Goal: Information Seeking & Learning: Check status

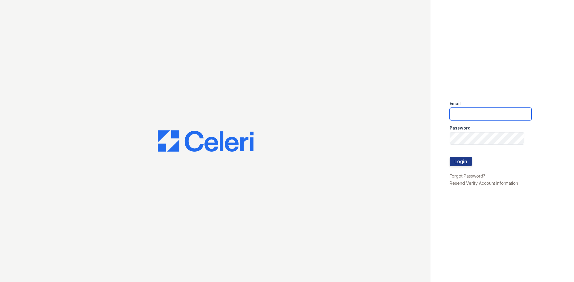
type input "[EMAIL_ADDRESS][DOMAIN_NAME]"
click at [452, 167] on div at bounding box center [490, 169] width 82 height 6
click at [458, 165] on button "Login" at bounding box center [460, 162] width 22 height 10
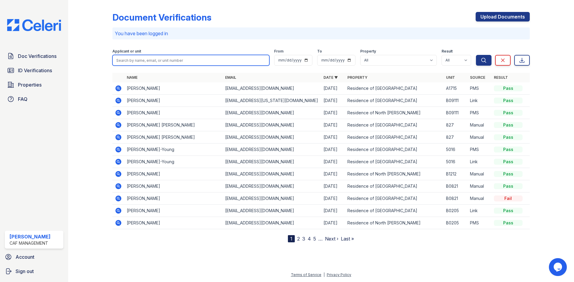
click at [172, 56] on input "search" at bounding box center [190, 60] width 157 height 11
type input "marybetty"
click at [476, 55] on button "Search" at bounding box center [484, 60] width 16 height 11
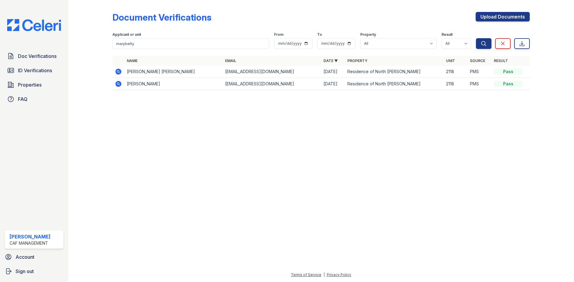
click at [118, 86] on icon at bounding box center [118, 84] width 6 height 6
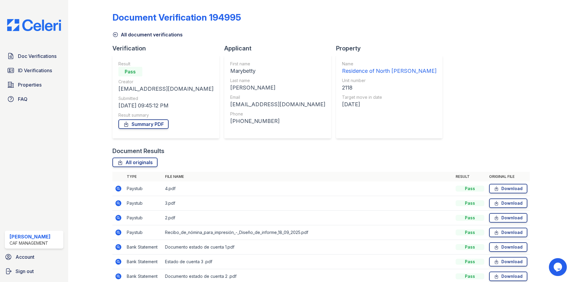
click at [117, 190] on icon at bounding box center [118, 189] width 6 height 6
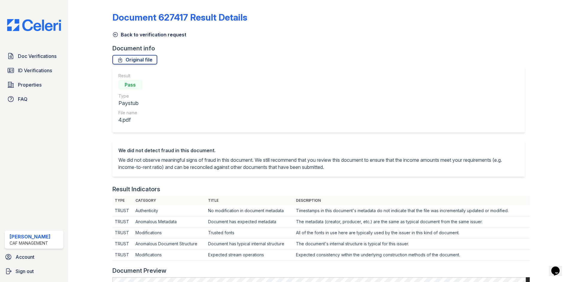
click at [116, 35] on icon at bounding box center [115, 35] width 6 height 6
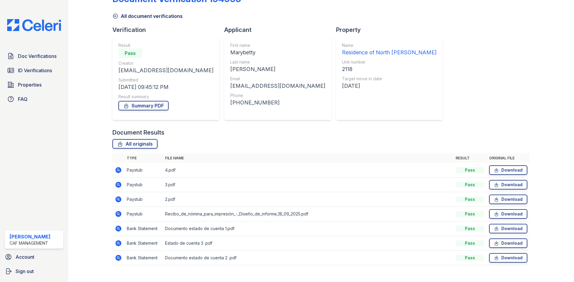
scroll to position [28, 0]
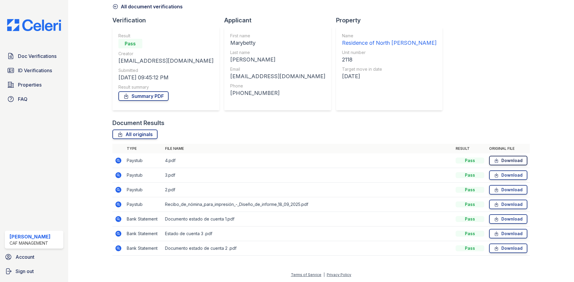
click at [511, 163] on link "Download" at bounding box center [508, 161] width 38 height 10
click at [509, 177] on link "Download" at bounding box center [508, 176] width 38 height 10
click at [509, 191] on link "Download" at bounding box center [508, 190] width 38 height 10
click at [514, 206] on link "Download" at bounding box center [508, 205] width 38 height 10
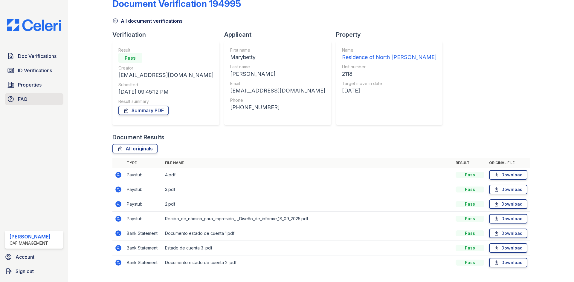
scroll to position [0, 0]
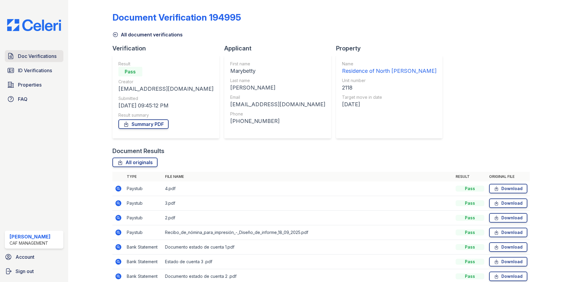
click at [49, 61] on link "Doc Verifications" at bounding box center [34, 56] width 59 height 12
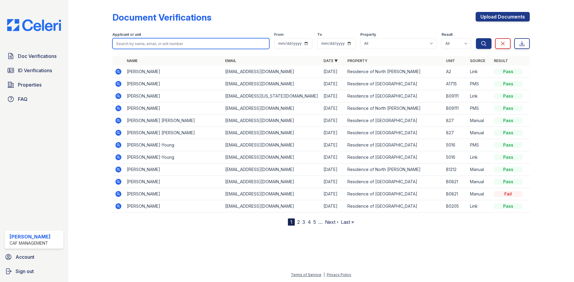
click at [169, 46] on input "search" at bounding box center [190, 43] width 157 height 11
type input "mary bet"
click at [476, 38] on button "Search" at bounding box center [484, 43] width 16 height 11
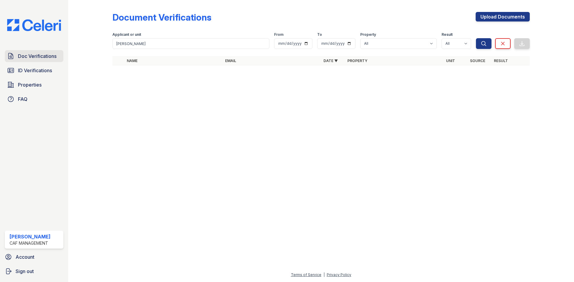
click at [25, 56] on span "Doc Verifications" at bounding box center [37, 56] width 39 height 7
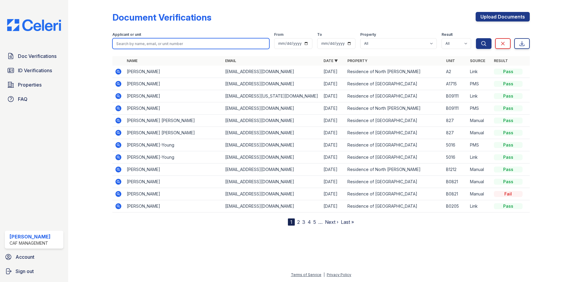
click at [147, 46] on input "search" at bounding box center [190, 43] width 157 height 11
type input "mary"
click at [476, 38] on button "Search" at bounding box center [484, 43] width 16 height 11
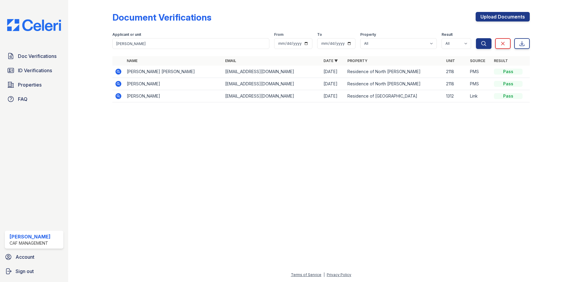
click at [120, 86] on icon at bounding box center [118, 84] width 6 height 6
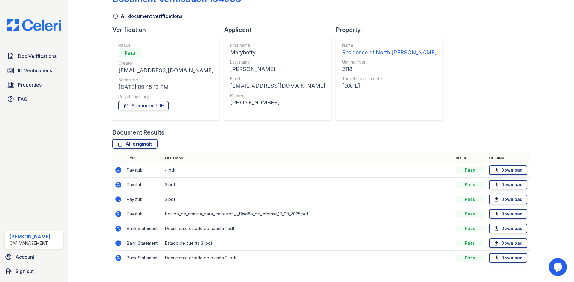
scroll to position [28, 0]
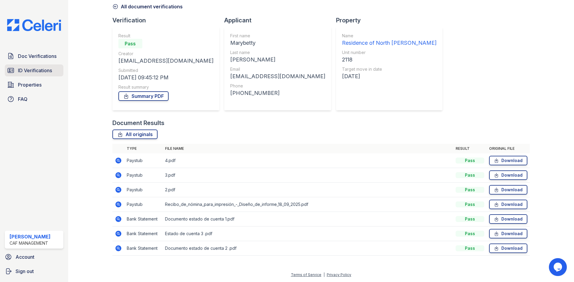
click at [39, 74] on span "ID Verifications" at bounding box center [35, 70] width 34 height 7
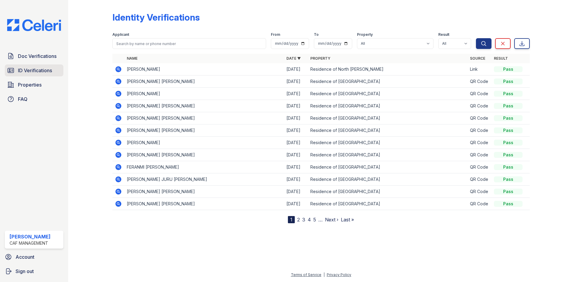
click at [43, 68] on span "ID Verifications" at bounding box center [35, 70] width 34 height 7
click at [43, 74] on span "ID Verifications" at bounding box center [35, 70] width 34 height 7
click at [26, 68] on span "ID Verifications" at bounding box center [35, 70] width 34 height 7
click at [34, 55] on span "Doc Verifications" at bounding box center [37, 56] width 39 height 7
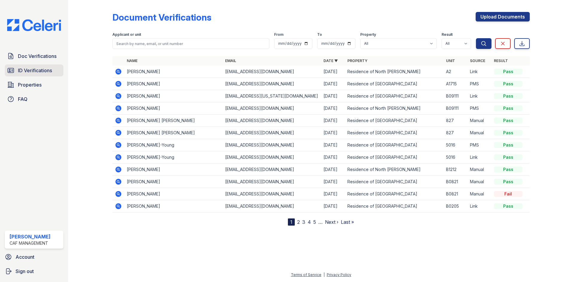
click at [37, 68] on span "ID Verifications" at bounding box center [35, 70] width 34 height 7
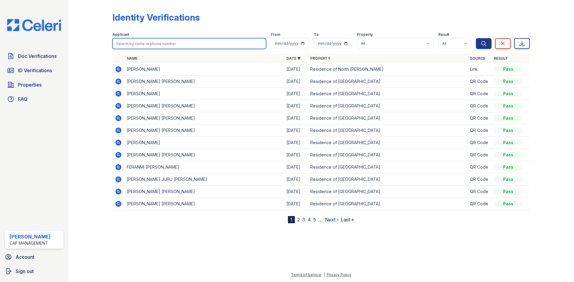
click at [152, 46] on input "search" at bounding box center [189, 43] width 154 height 11
type input "marybetty"
click at [476, 38] on button "Search" at bounding box center [484, 43] width 16 height 11
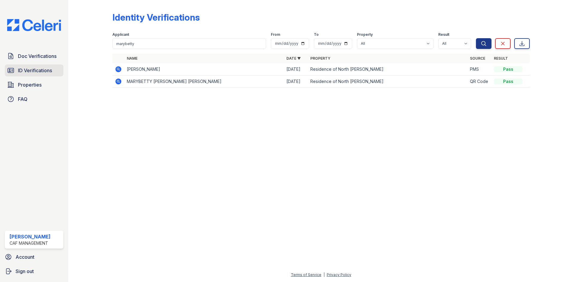
click at [47, 76] on link "ID Verifications" at bounding box center [34, 71] width 59 height 12
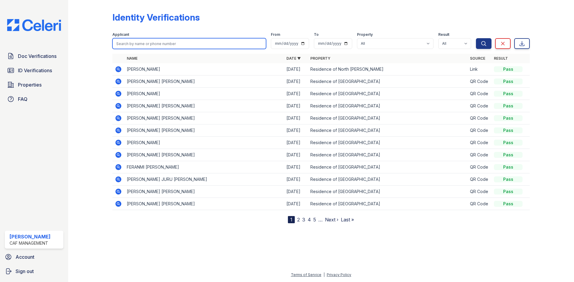
click at [154, 45] on input "search" at bounding box center [189, 43] width 154 height 11
type input "maryb"
click at [476, 38] on button "Search" at bounding box center [484, 43] width 16 height 11
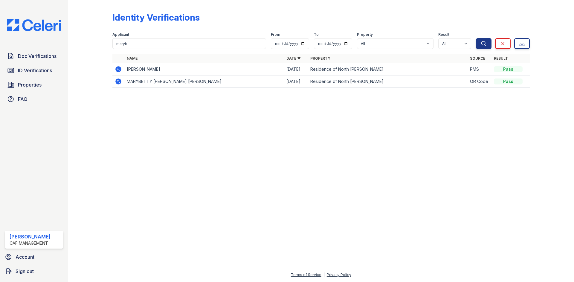
click at [117, 83] on icon at bounding box center [118, 82] width 6 height 6
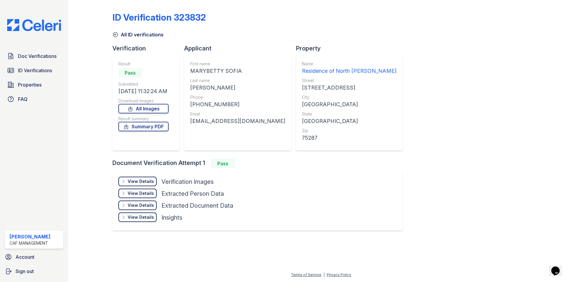
click at [144, 185] on div "View Details Details" at bounding box center [137, 182] width 38 height 10
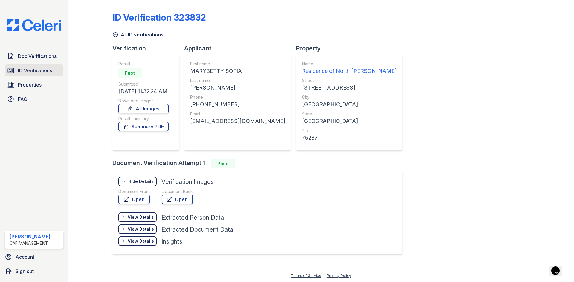
click at [31, 74] on link "ID Verifications" at bounding box center [34, 71] width 59 height 12
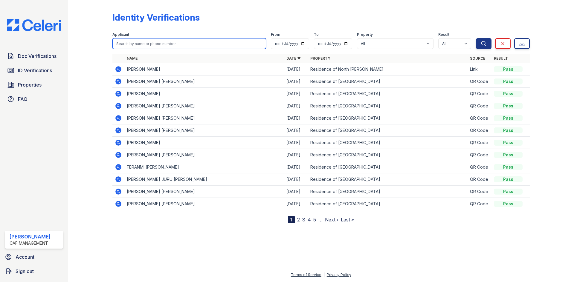
click at [166, 48] on input "search" at bounding box center [189, 43] width 154 height 11
type input "marina"
click at [476, 38] on button "Search" at bounding box center [484, 43] width 16 height 11
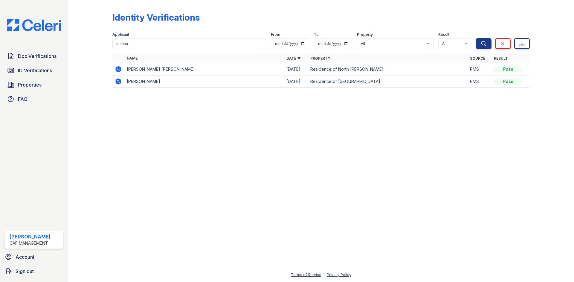
click at [120, 68] on icon at bounding box center [118, 69] width 6 height 6
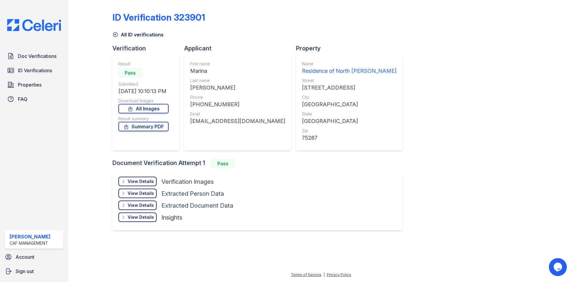
click at [151, 182] on div "View Details" at bounding box center [141, 182] width 26 height 6
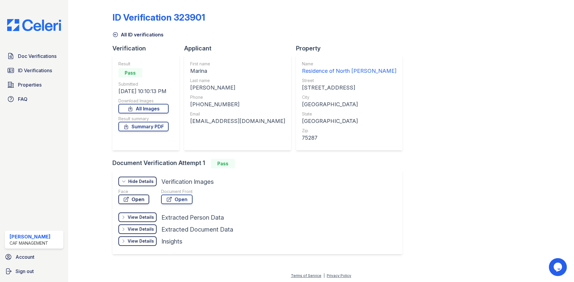
click at [137, 200] on link "Open" at bounding box center [133, 200] width 31 height 10
click at [175, 200] on link "Open" at bounding box center [176, 200] width 31 height 10
click at [40, 74] on span "ID Verifications" at bounding box center [35, 70] width 34 height 7
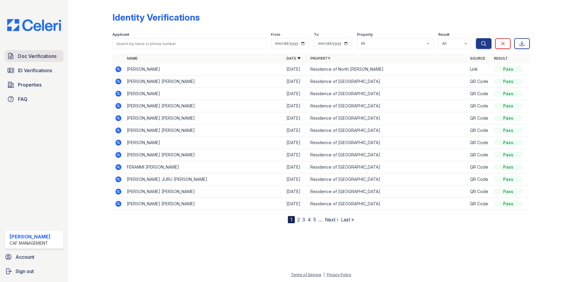
drag, startPoint x: 46, startPoint y: 59, endPoint x: 51, endPoint y: 57, distance: 5.3
click at [47, 59] on span "Doc Verifications" at bounding box center [37, 56] width 39 height 7
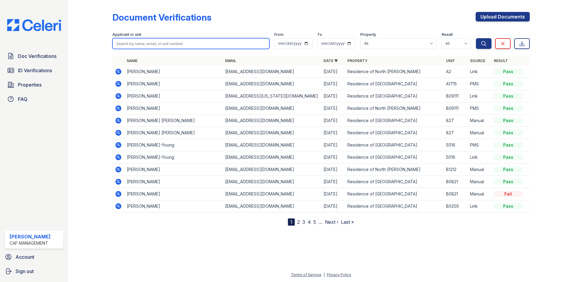
click at [131, 43] on input "search" at bounding box center [190, 43] width 157 height 11
type input "marina"
click at [476, 38] on button "Search" at bounding box center [484, 43] width 16 height 11
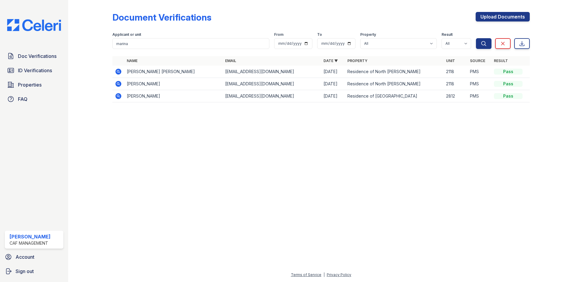
click at [117, 71] on icon at bounding box center [118, 71] width 7 height 7
